Goal: Navigation & Orientation: Find specific page/section

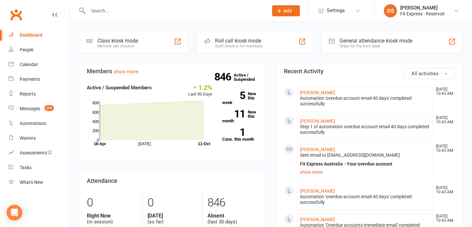
click at [16, 15] on link "Clubworx" at bounding box center [16, 15] width 16 height 16
click at [310, 147] on link "[PERSON_NAME]" at bounding box center [317, 149] width 35 height 5
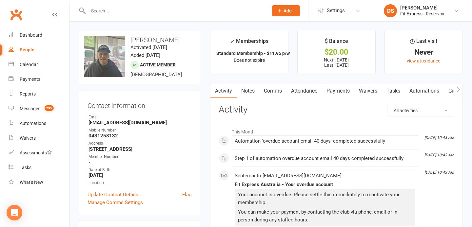
click at [17, 16] on link "Clubworx" at bounding box center [16, 15] width 16 height 16
